Goal: Task Accomplishment & Management: Use online tool/utility

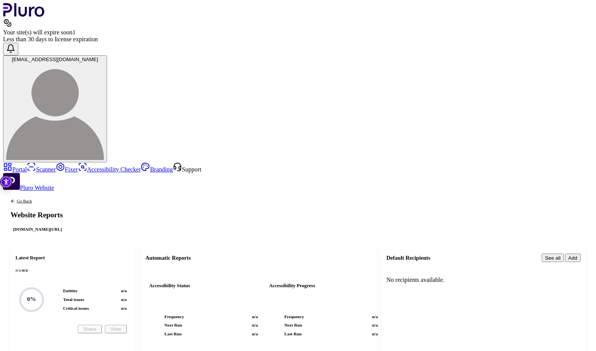
click at [127, 297] on li "Total issues n/a" at bounding box center [95, 300] width 64 height 6
click at [36, 296] on text "0%" at bounding box center [31, 299] width 9 height 6
click at [31, 166] on link "Scanner" at bounding box center [41, 169] width 29 height 6
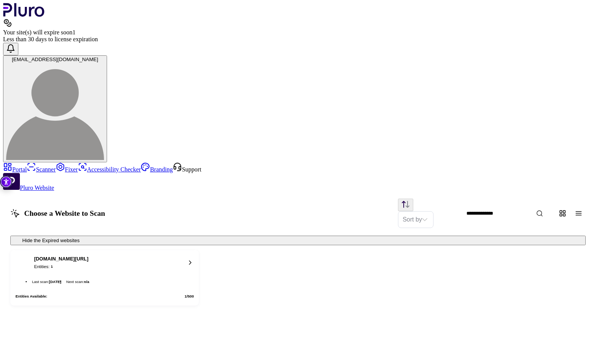
click at [27, 166] on link "Portal" at bounding box center [15, 169] width 24 height 6
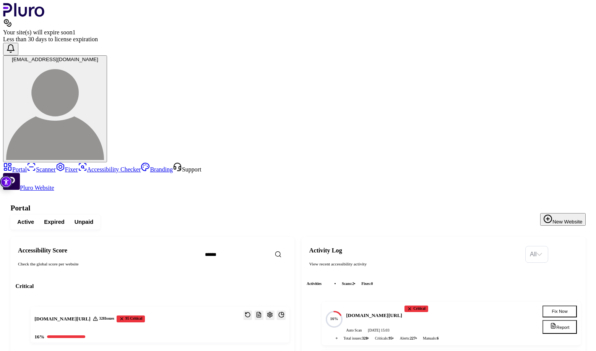
click at [133, 247] on h2 "Accessibility Score" at bounding box center [106, 250] width 177 height 7
click at [90, 316] on h3 "[DOMAIN_NAME][URL]" at bounding box center [62, 319] width 56 height 7
click at [144, 316] on div "95 Critical" at bounding box center [131, 319] width 28 height 7
click at [262, 312] on icon "Reports" at bounding box center [259, 315] width 6 height 6
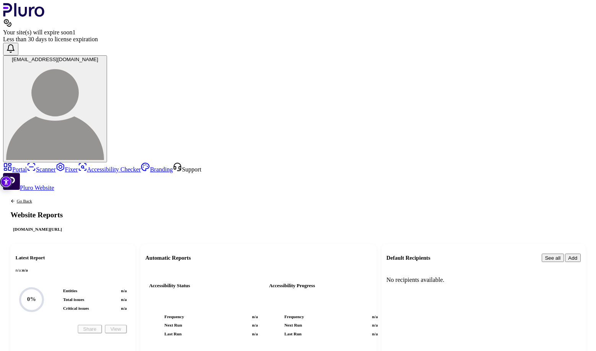
click at [127, 297] on li "Total issues n/a" at bounding box center [95, 300] width 64 height 6
click at [308, 314] on li "Frequency n/a" at bounding box center [330, 317] width 93 height 6
click at [32, 199] on link "Go Back" at bounding box center [20, 201] width 21 height 5
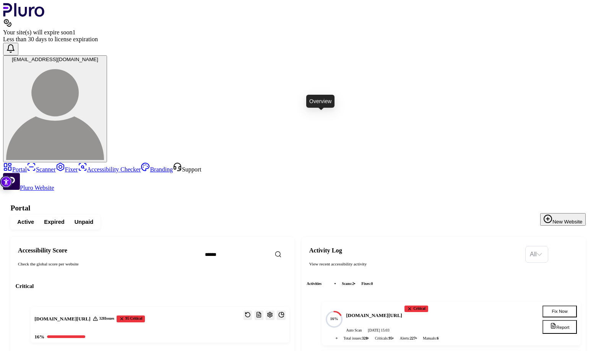
click at [284, 312] on icon "Open website overview" at bounding box center [281, 315] width 6 height 6
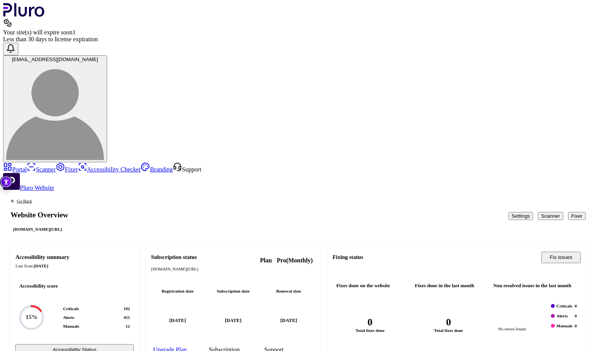
click at [562, 252] on button "Fix issues" at bounding box center [560, 257] width 39 height 11
